Goal: Check status

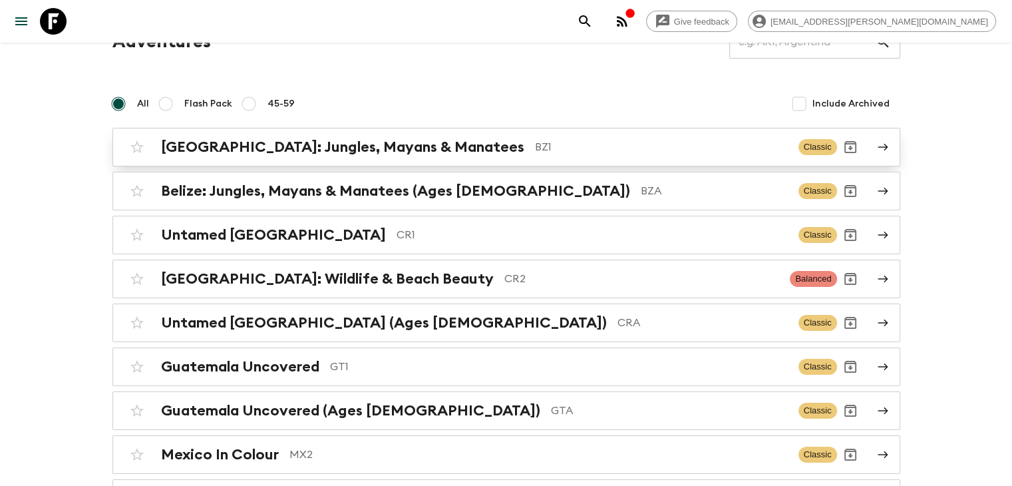
scroll to position [170, 0]
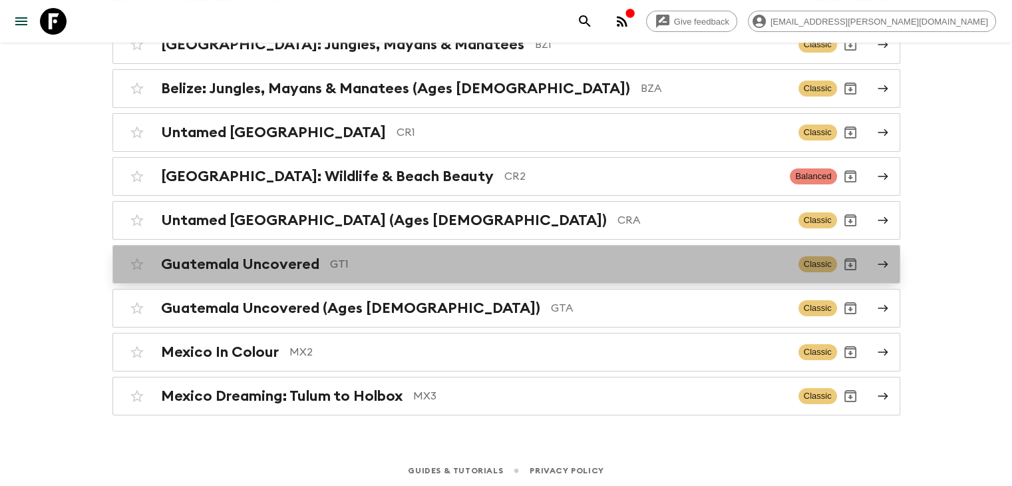
click at [321, 263] on div "Guatemala Uncovered GT1" at bounding box center [474, 263] width 627 height 17
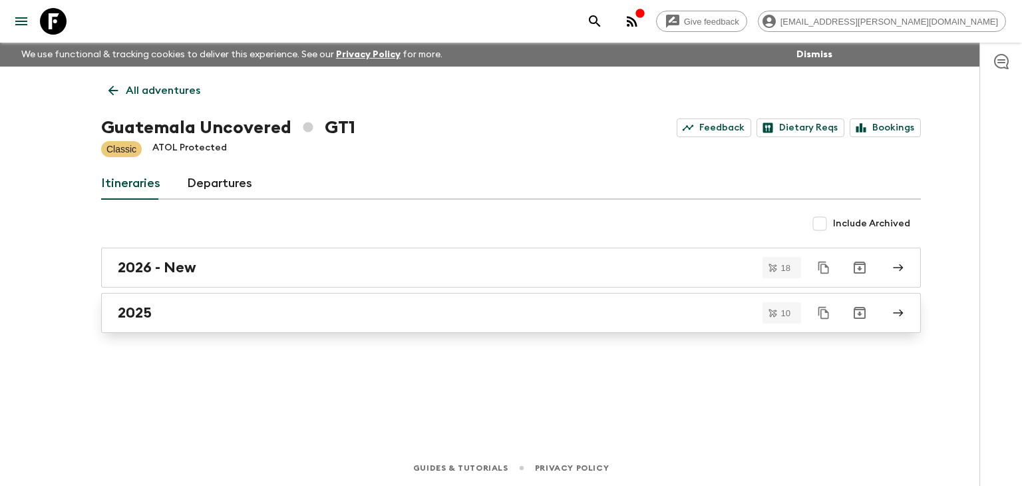
click at [148, 323] on link "2025" at bounding box center [510, 313] width 819 height 40
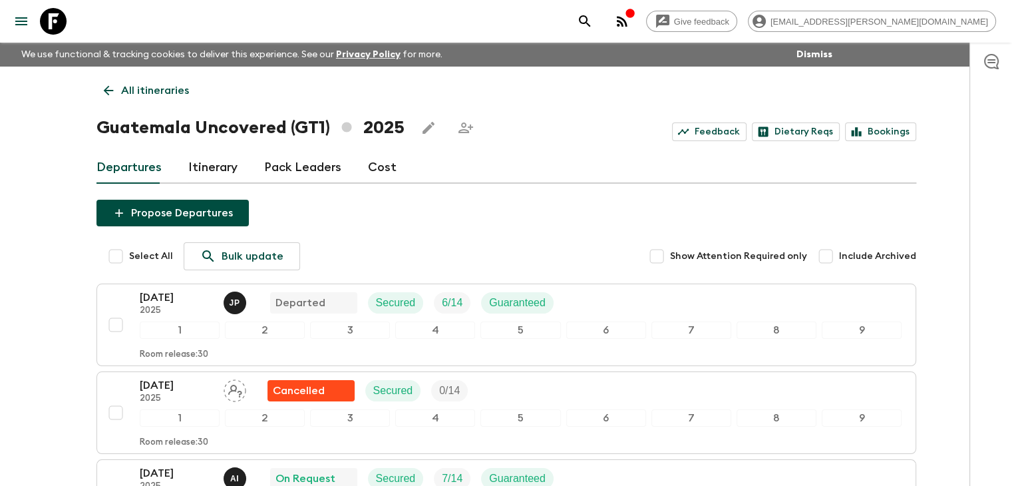
click at [181, 295] on p "[DATE]" at bounding box center [176, 297] width 73 height 16
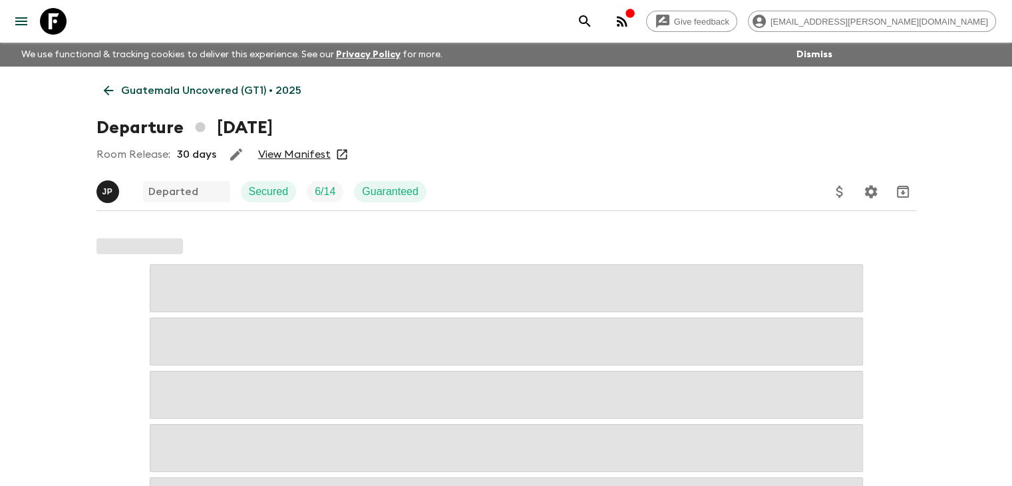
click at [297, 155] on link "View Manifest" at bounding box center [294, 154] width 72 height 13
